Goal: Answer question/provide support: Share knowledge or assist other users

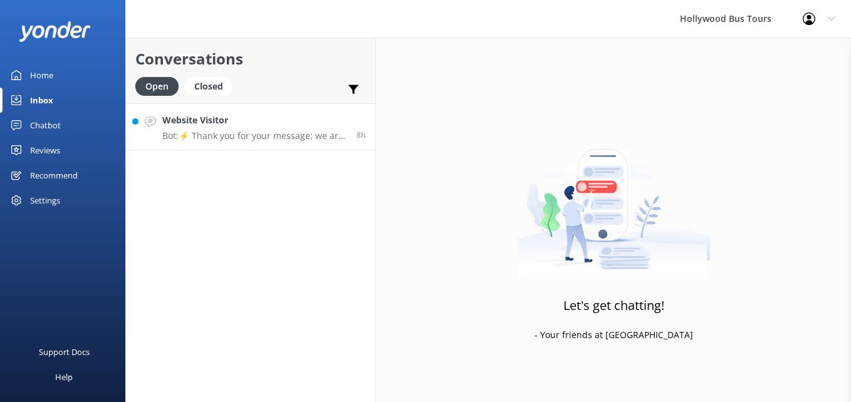
click at [242, 122] on h4 "Website Visitor" at bounding box center [254, 120] width 185 height 14
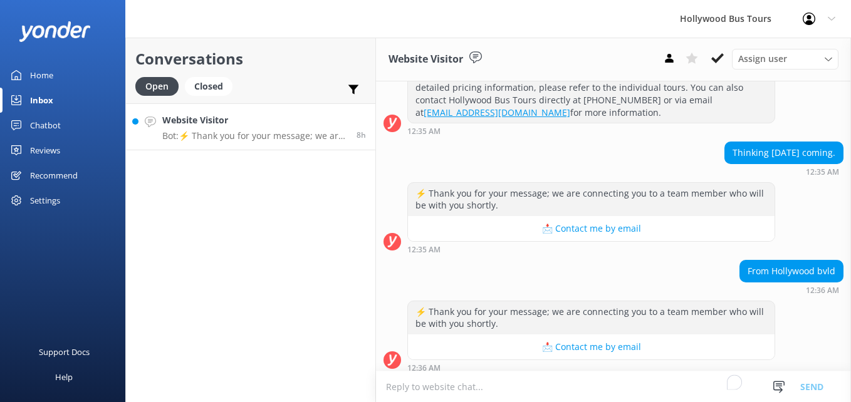
scroll to position [191, 0]
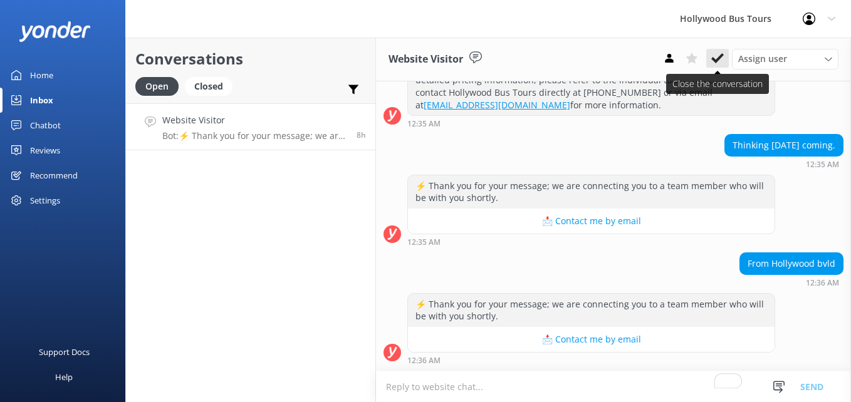
click at [725, 54] on button at bounding box center [718, 58] width 23 height 19
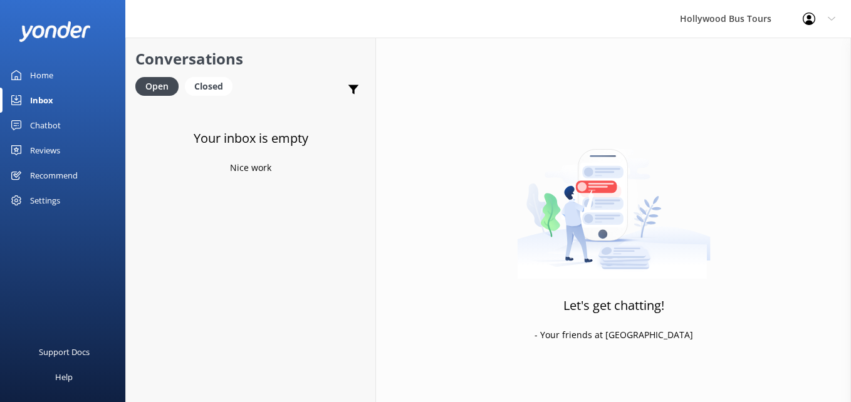
click at [32, 71] on div "Home" at bounding box center [41, 75] width 23 height 25
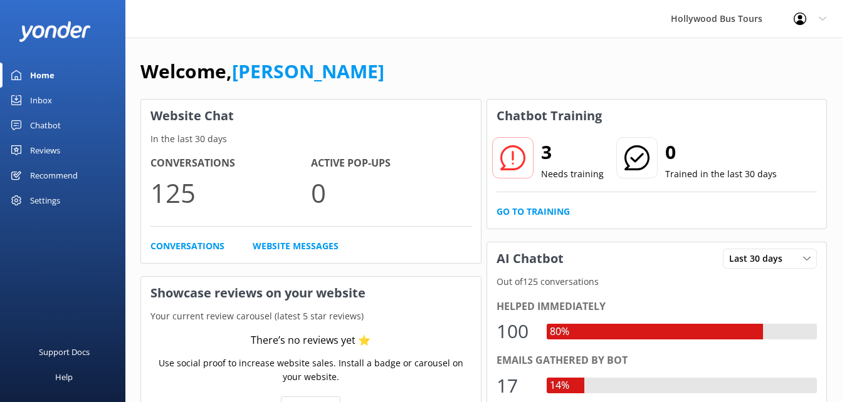
click at [39, 103] on div "Inbox" at bounding box center [41, 100] width 22 height 25
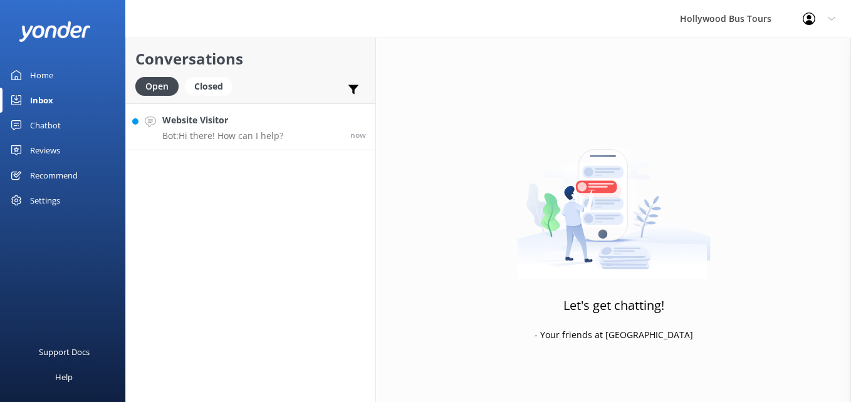
click at [270, 124] on h4 "Website Visitor" at bounding box center [222, 120] width 121 height 14
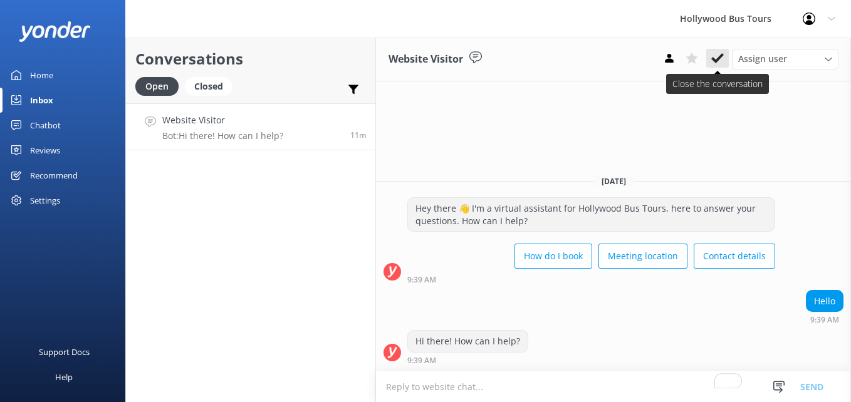
click at [716, 60] on use at bounding box center [718, 58] width 13 height 10
